Goal: Task Accomplishment & Management: Manage account settings

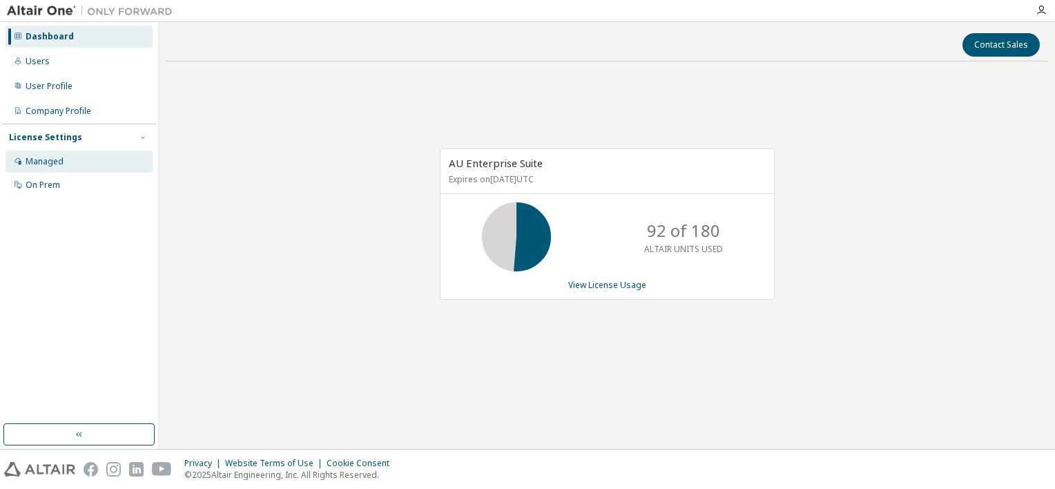
click at [54, 169] on div "Managed" at bounding box center [79, 162] width 147 height 22
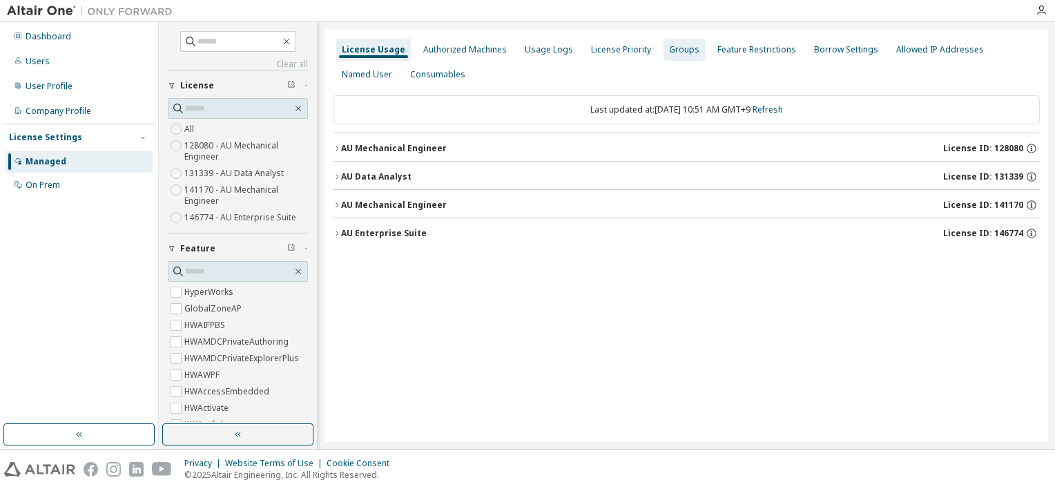
click at [679, 50] on div "Groups" at bounding box center [684, 49] width 30 height 11
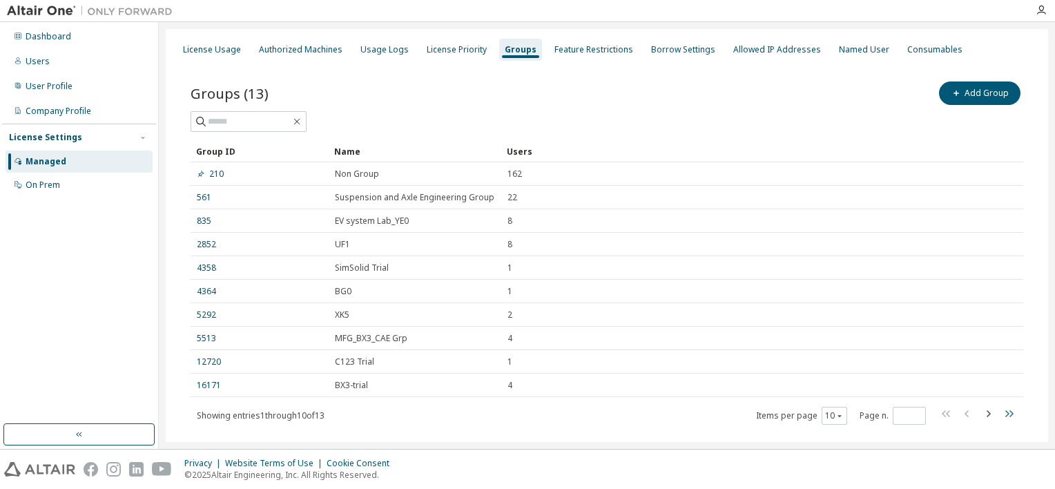
click at [1001, 412] on icon "button" at bounding box center [1009, 413] width 17 height 17
type input "*"
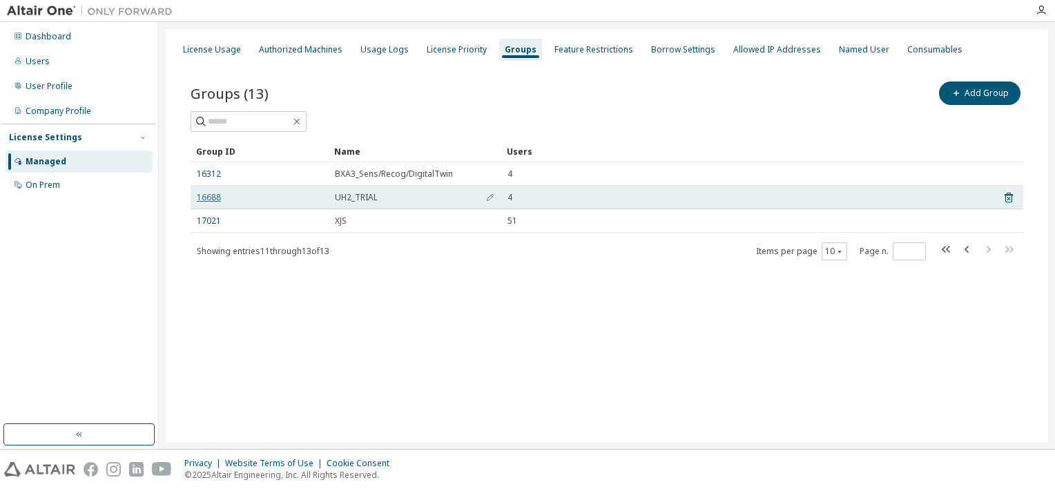
click at [199, 197] on link "16688" at bounding box center [209, 197] width 24 height 11
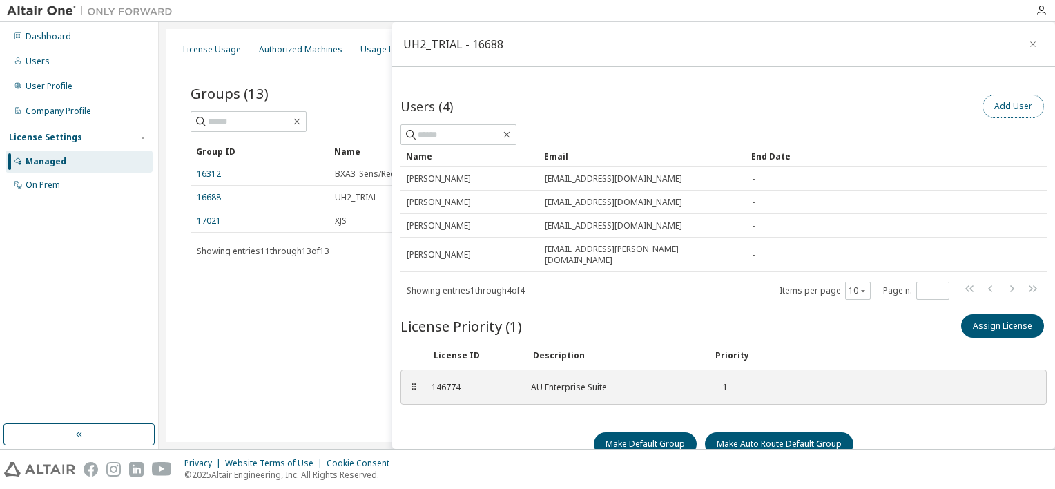
click at [1001, 102] on button "Add User" at bounding box center [1013, 106] width 61 height 23
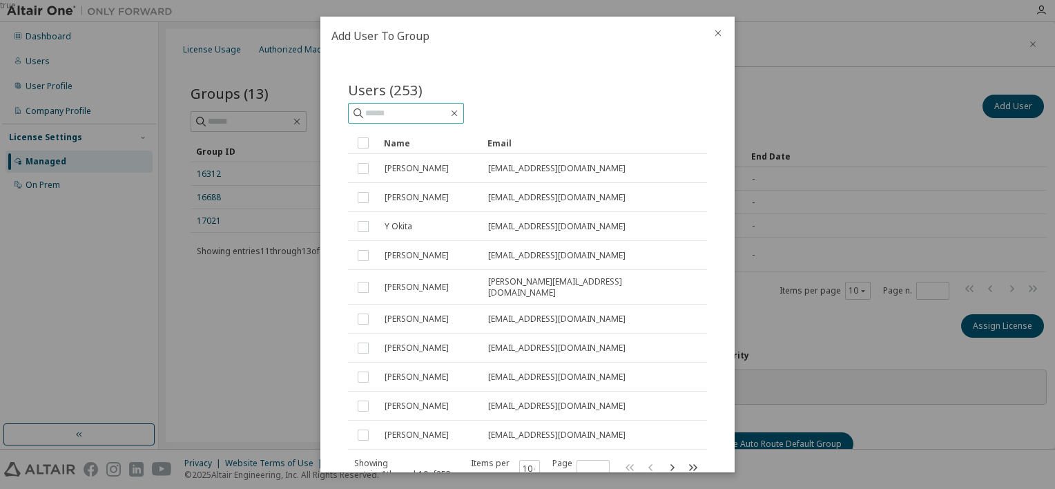
click at [422, 112] on input "text" at bounding box center [406, 113] width 83 height 14
type input "*********"
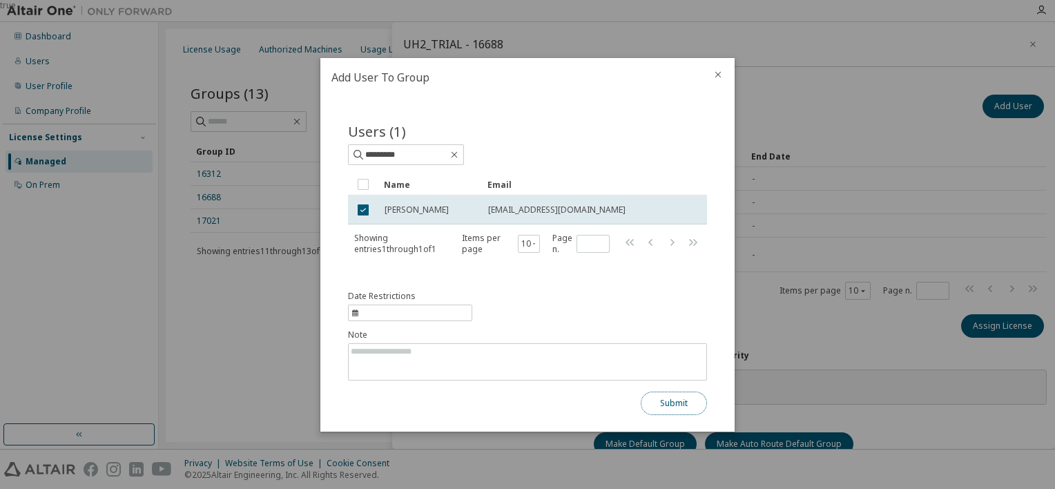
click at [666, 403] on button "Submit" at bounding box center [674, 403] width 66 height 23
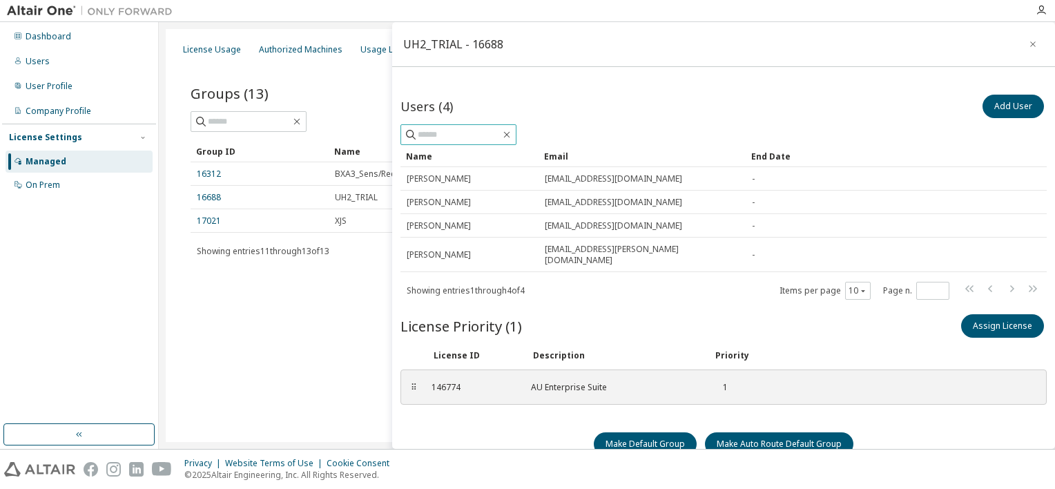
click at [434, 132] on input "text" at bounding box center [459, 135] width 83 height 14
click at [998, 107] on button "Add User" at bounding box center [1013, 106] width 61 height 23
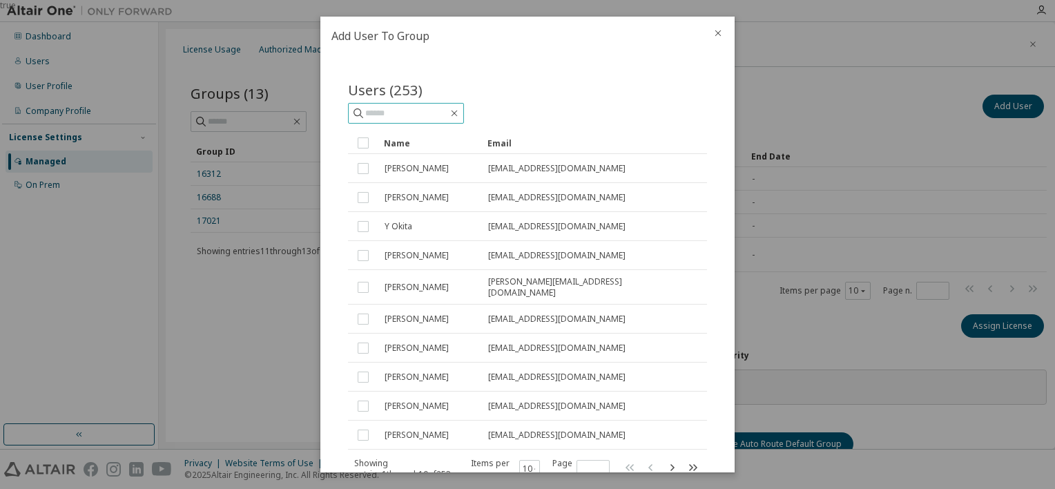
click at [417, 111] on input "text" at bounding box center [406, 113] width 83 height 14
paste input "**********"
type input "**********"
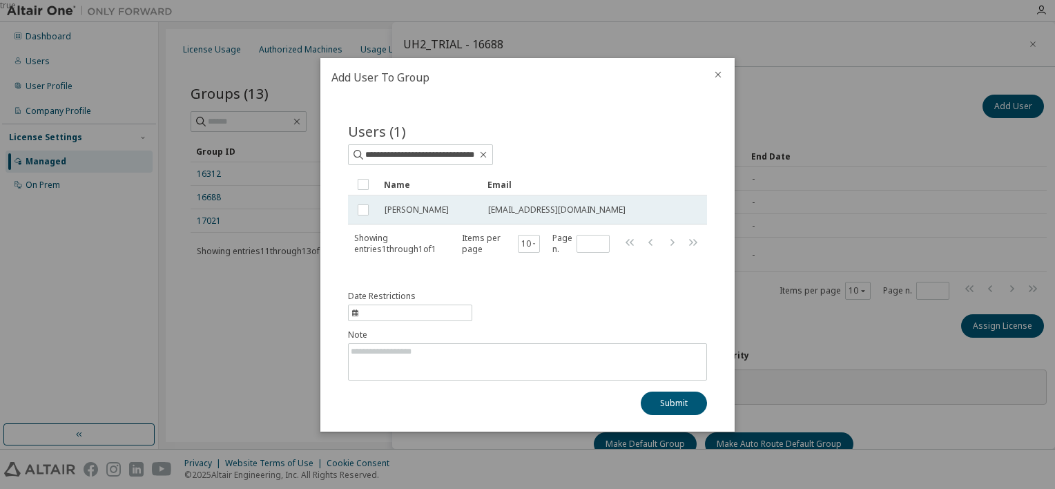
scroll to position [0, 0]
click at [668, 400] on button "Submit" at bounding box center [674, 403] width 66 height 23
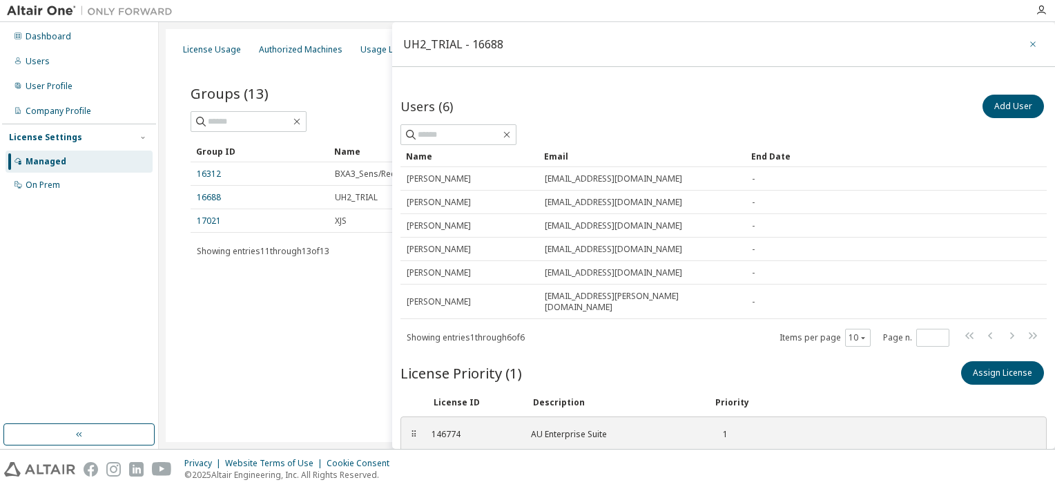
click at [1028, 43] on icon "button" at bounding box center [1033, 44] width 10 height 11
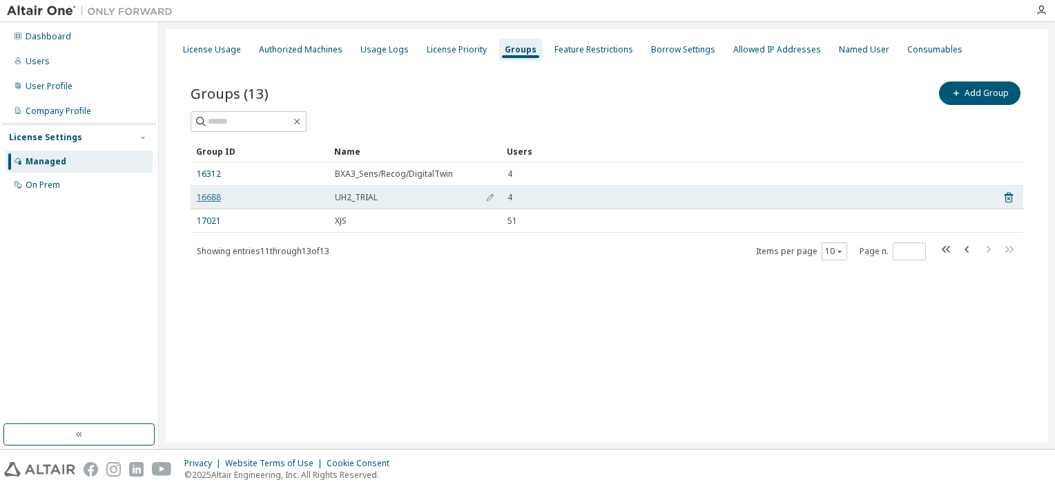
click at [209, 195] on link "16688" at bounding box center [209, 197] width 24 height 11
